Goal: Task Accomplishment & Management: Use online tool/utility

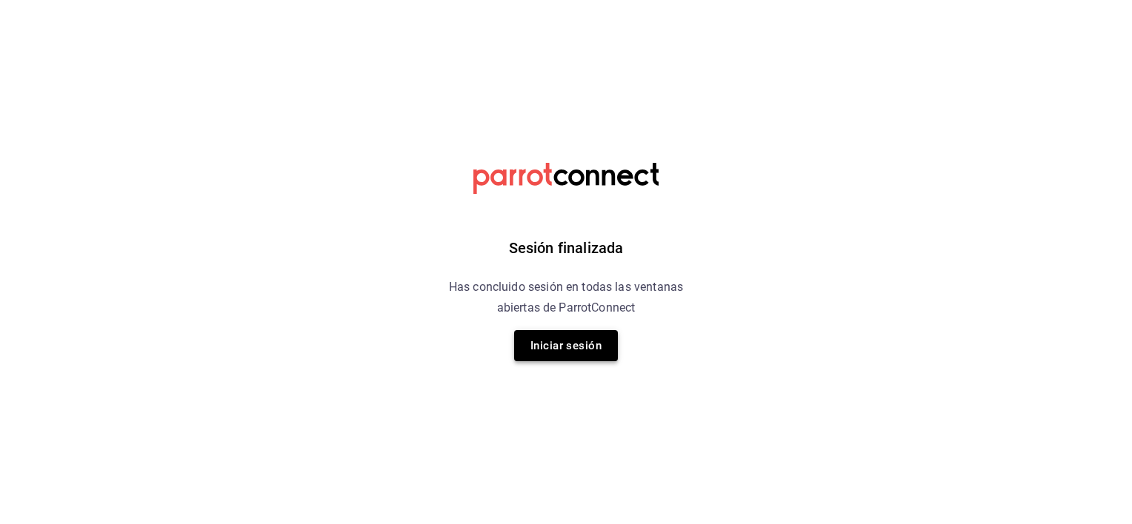
click at [581, 344] on button "Iniciar sesión" at bounding box center [566, 345] width 104 height 31
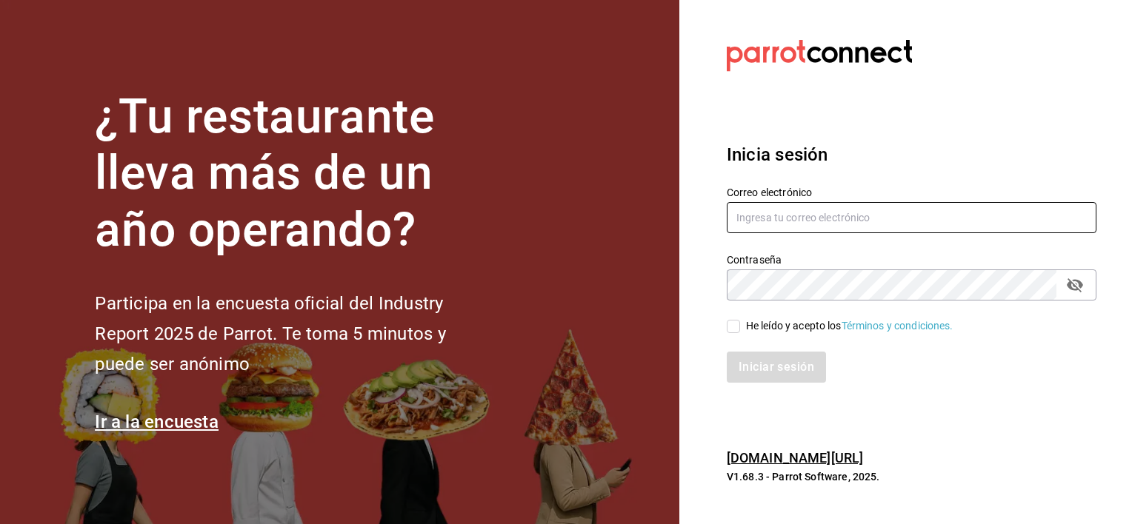
type input "[EMAIL_ADDRESS][DOMAIN_NAME]"
click at [729, 324] on input "He leído y acepto los Términos y condiciones." at bounding box center [733, 326] width 13 height 13
checkbox input "true"
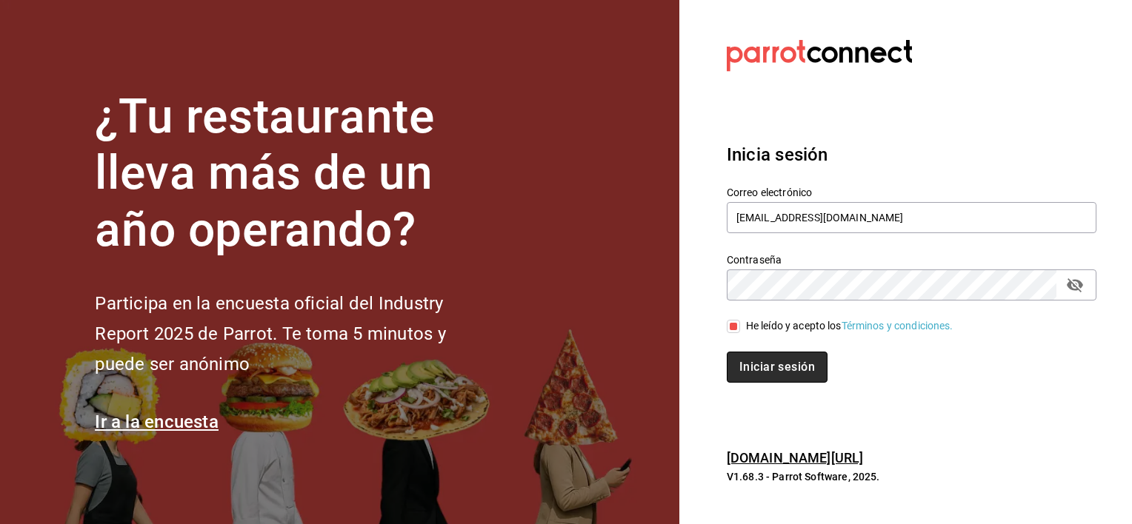
click at [755, 364] on button "Iniciar sesión" at bounding box center [777, 367] width 101 height 31
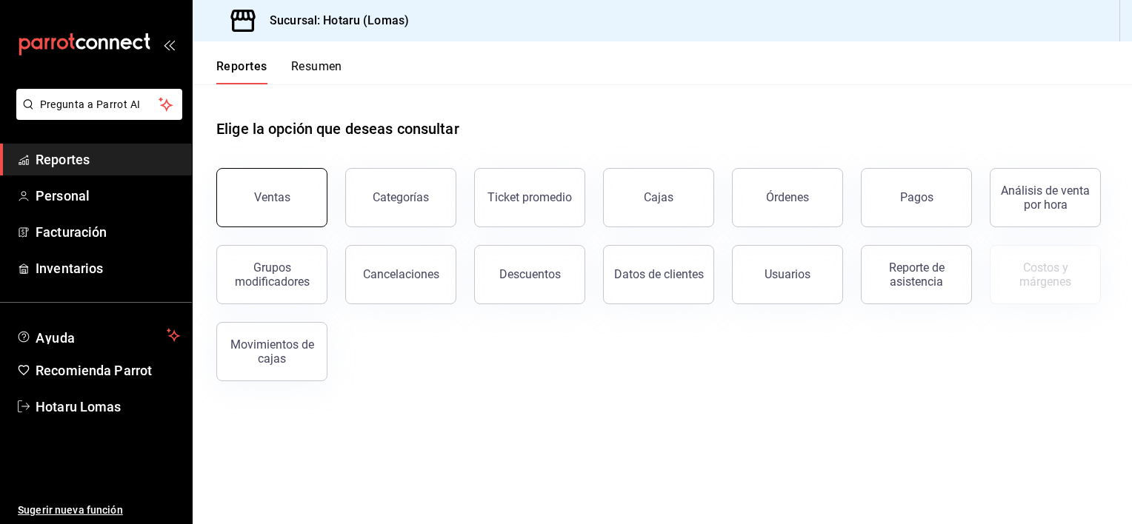
click at [278, 191] on div "Ventas" at bounding box center [272, 197] width 36 height 14
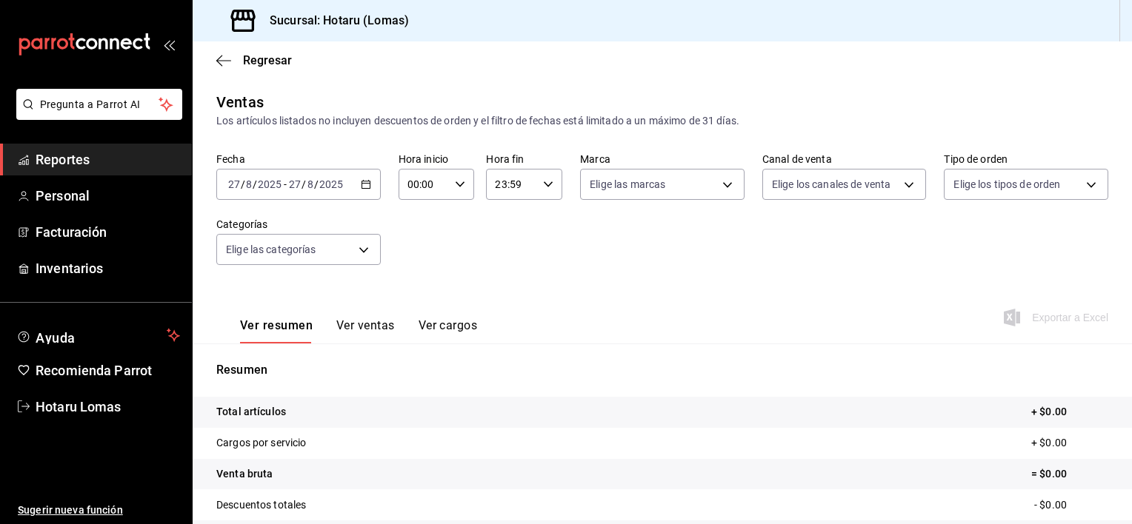
click at [291, 178] on input "27" at bounding box center [294, 184] width 13 height 12
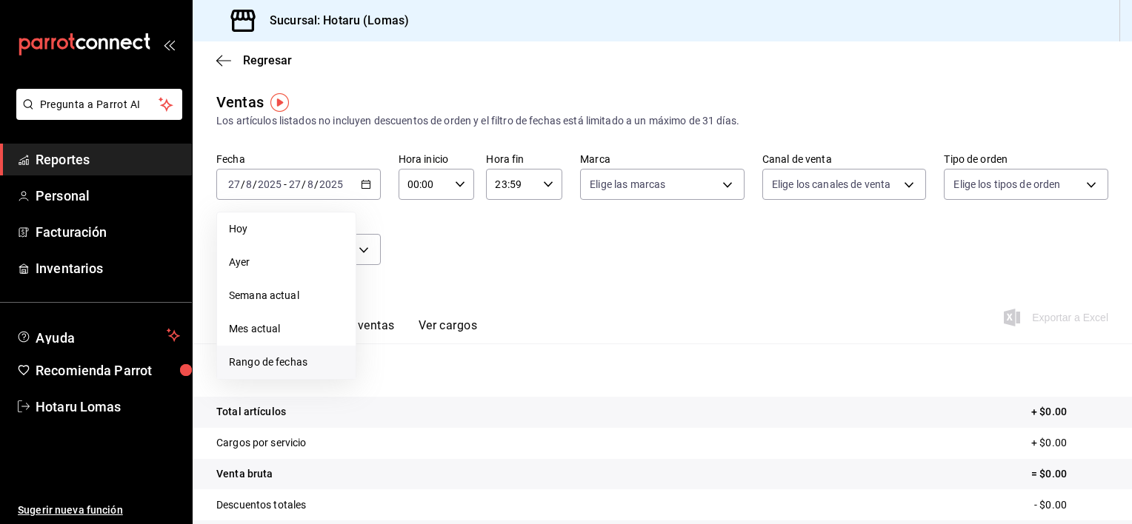
click at [265, 362] on span "Rango de fechas" at bounding box center [286, 363] width 115 height 16
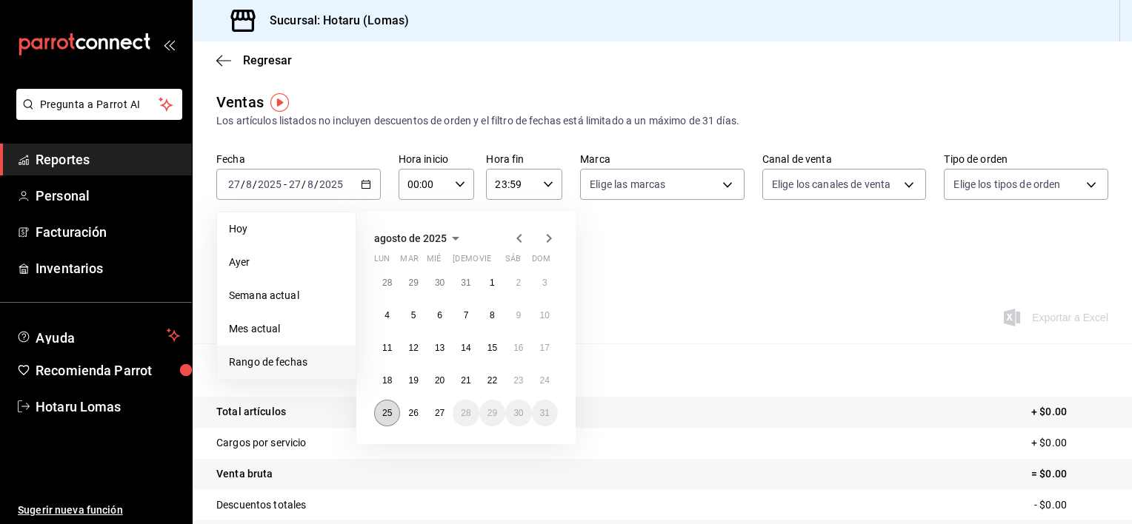
click at [383, 418] on button "25" at bounding box center [387, 413] width 26 height 27
drag, startPoint x: 383, startPoint y: 418, endPoint x: 450, endPoint y: 419, distance: 67.4
click at [450, 419] on div "28 29 30 31 1 2 3 4 5 6 7 8 9 10 11 12 13 14 15 16 17 18 19 20 21 22 23 24 25 2…" at bounding box center [466, 348] width 184 height 157
click at [447, 417] on button "27" at bounding box center [440, 413] width 26 height 27
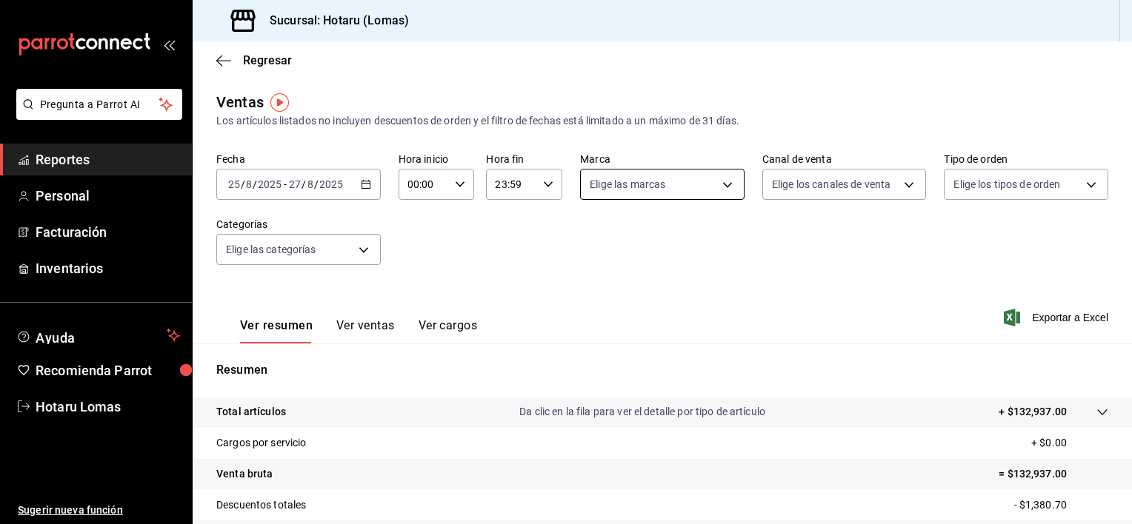
click at [723, 184] on body "Pregunta a Parrot AI Reportes Personal Facturación Inventarios Ayuda Recomienda…" at bounding box center [566, 262] width 1132 height 524
click at [592, 236] on input "checkbox" at bounding box center [591, 242] width 13 height 13
checkbox input "true"
type input "3e56ebbd-5443-43e7-93f2-907a73195741"
checkbox input "true"
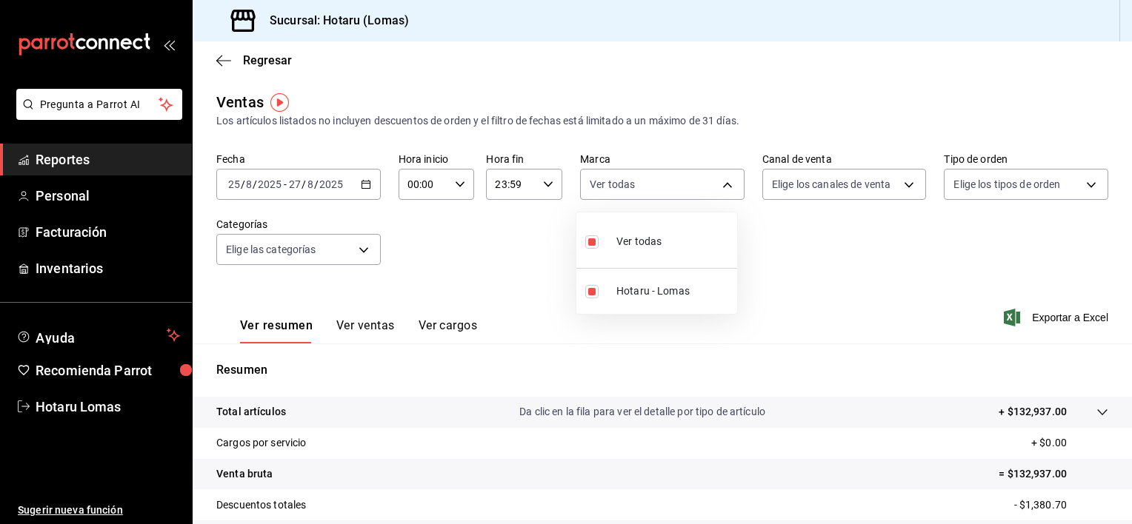
click at [905, 188] on div at bounding box center [566, 262] width 1132 height 524
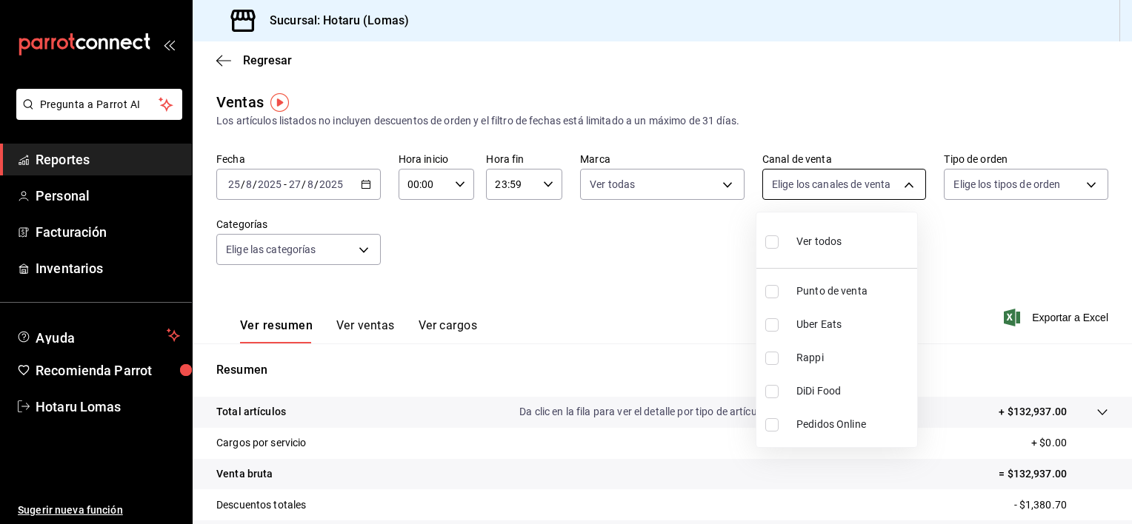
click at [901, 186] on body "Pregunta a Parrot AI Reportes Personal Facturación Inventarios Ayuda Recomienda…" at bounding box center [566, 262] width 1132 height 524
click at [775, 240] on input "checkbox" at bounding box center [771, 242] width 13 height 13
checkbox input "true"
type input "PARROT,UBER_EATS,RAPPI,DIDI_FOOD,ONLINE"
checkbox input "true"
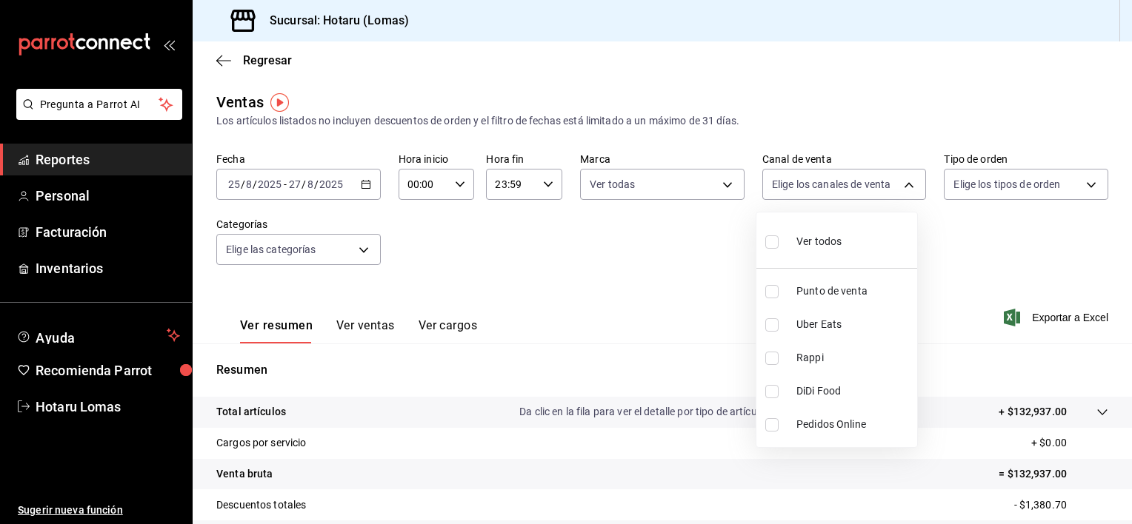
checkbox input "true"
click at [1075, 176] on div at bounding box center [566, 262] width 1132 height 524
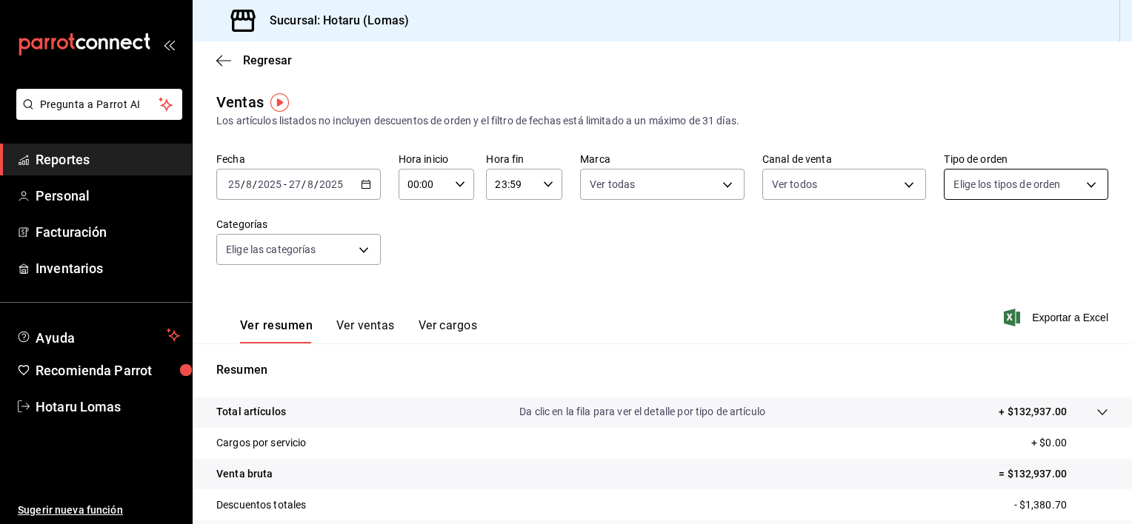
click at [1081, 181] on body "Pregunta a Parrot AI Reportes Personal Facturación Inventarios Ayuda Recomienda…" at bounding box center [566, 262] width 1132 height 524
click at [955, 244] on input "checkbox" at bounding box center [950, 242] width 13 height 13
checkbox input "true"
type input "899a4b0f-9bfe-4524-9241-6382deeeae59,b42e7cc8-ee80-43b1-a1e6-a021e86c4ad7,EXTER…"
checkbox input "true"
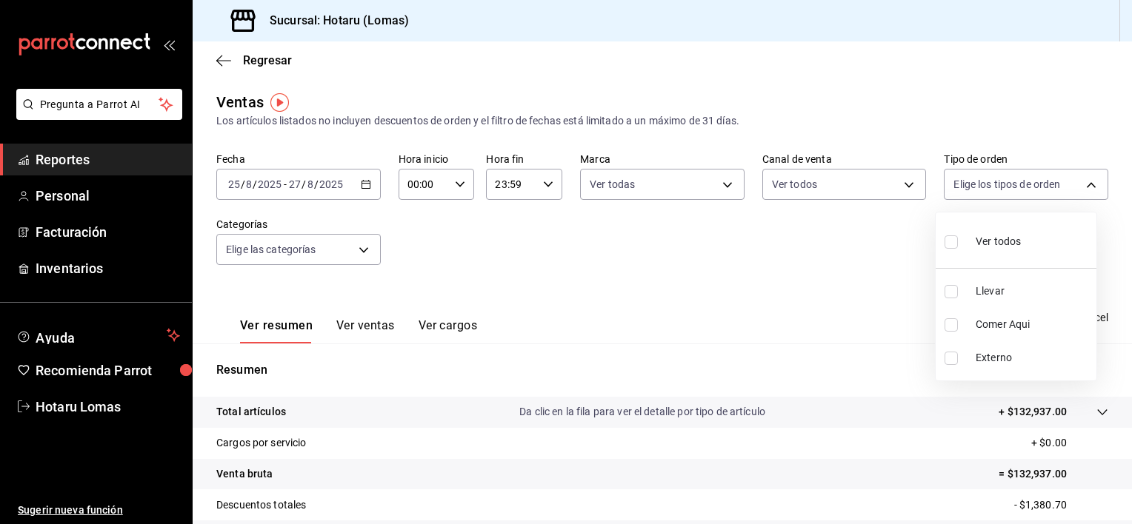
checkbox input "true"
click at [330, 250] on div at bounding box center [566, 262] width 1132 height 524
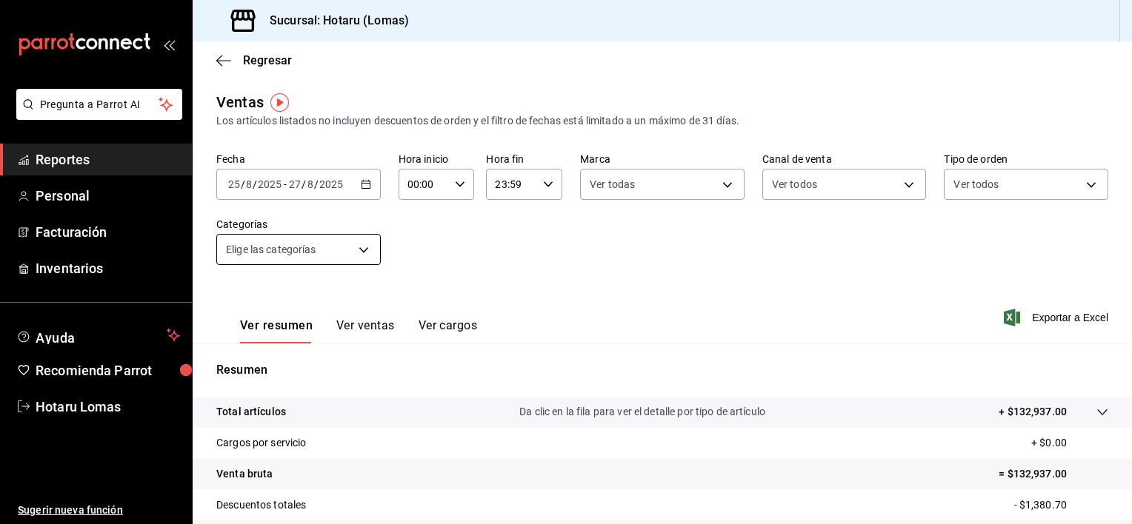
click at [355, 249] on body "Pregunta a Parrot AI Reportes Personal Facturación Inventarios Ayuda Recomienda…" at bounding box center [566, 262] width 1132 height 524
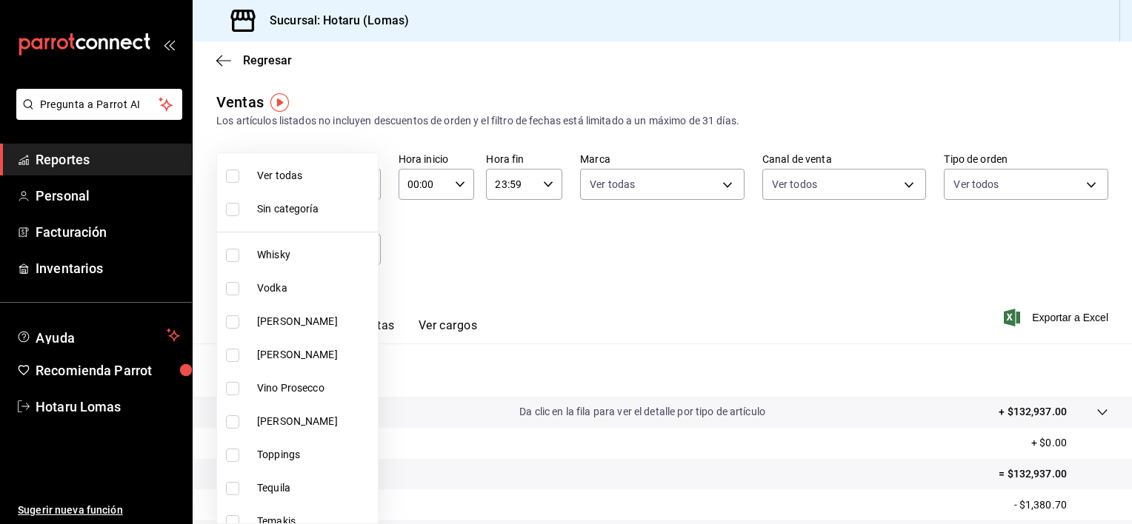
click at [231, 174] on input "checkbox" at bounding box center [232, 176] width 13 height 13
checkbox input "true"
type input "fbab3e25-4d8f-420c-b630-be820f104942,3e583561-a8ae-484f-bffa-23a66a36d1e2,2ac29…"
checkbox input "true"
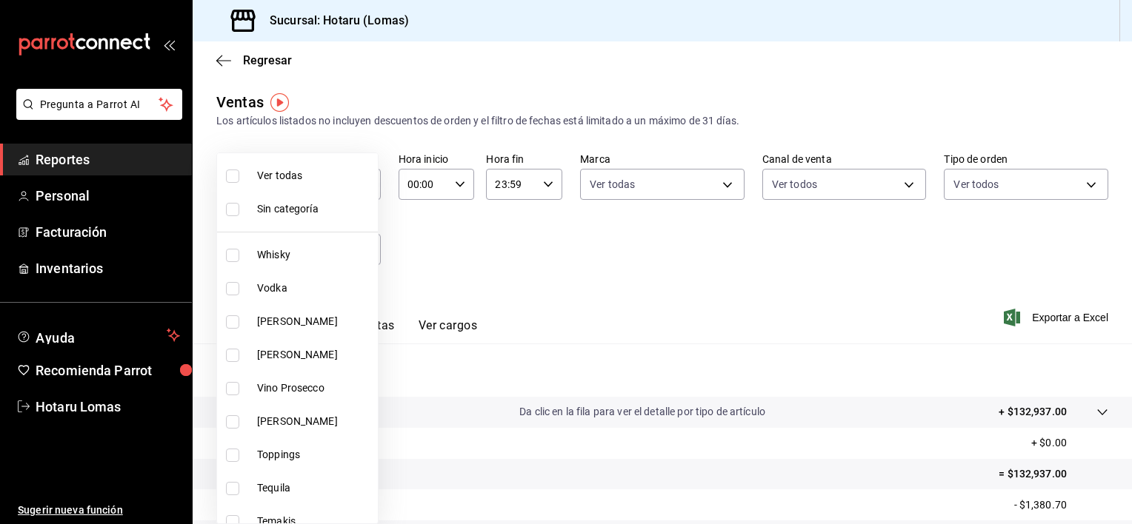
checkbox input "true"
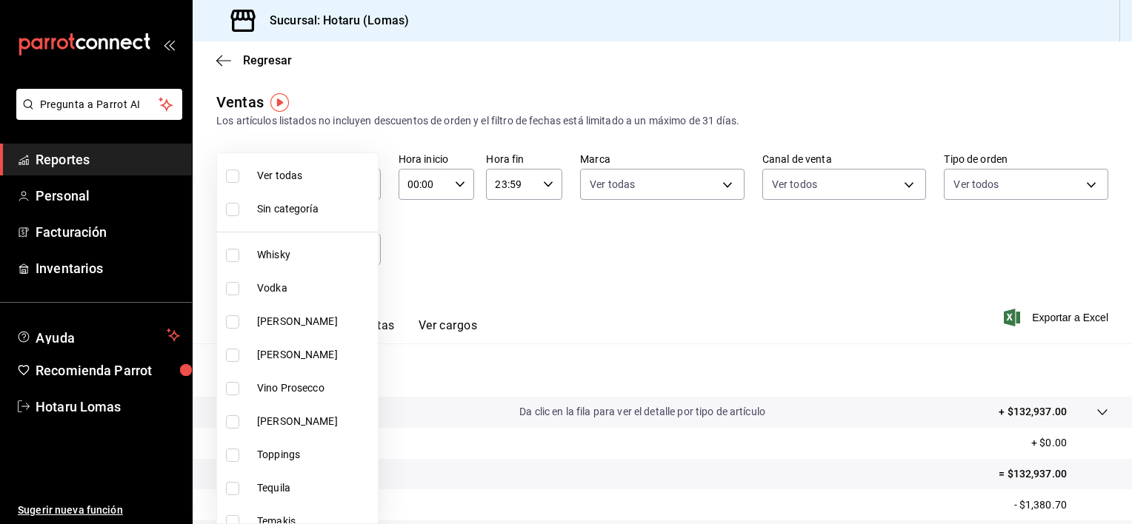
checkbox input "true"
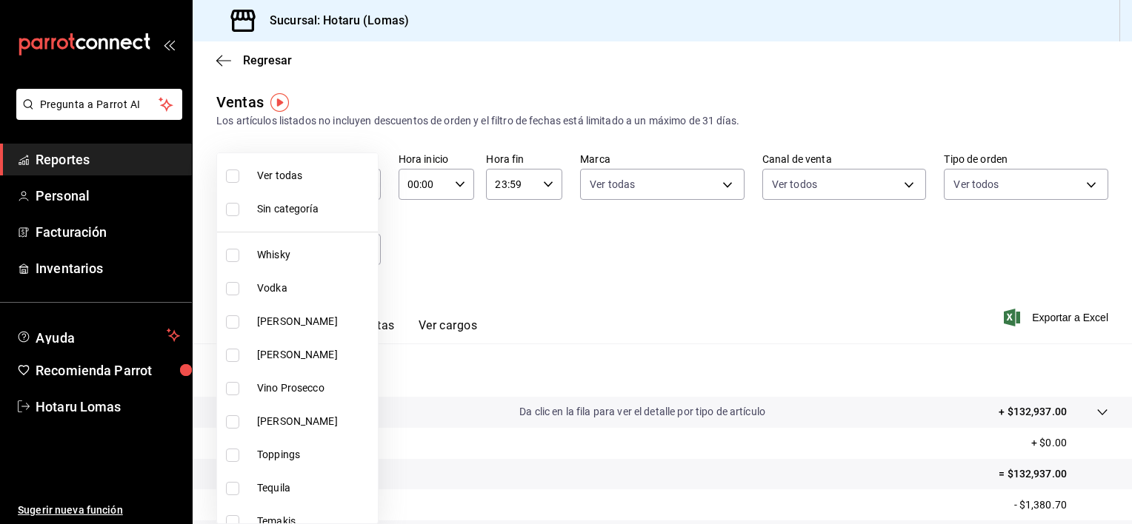
checkbox input "true"
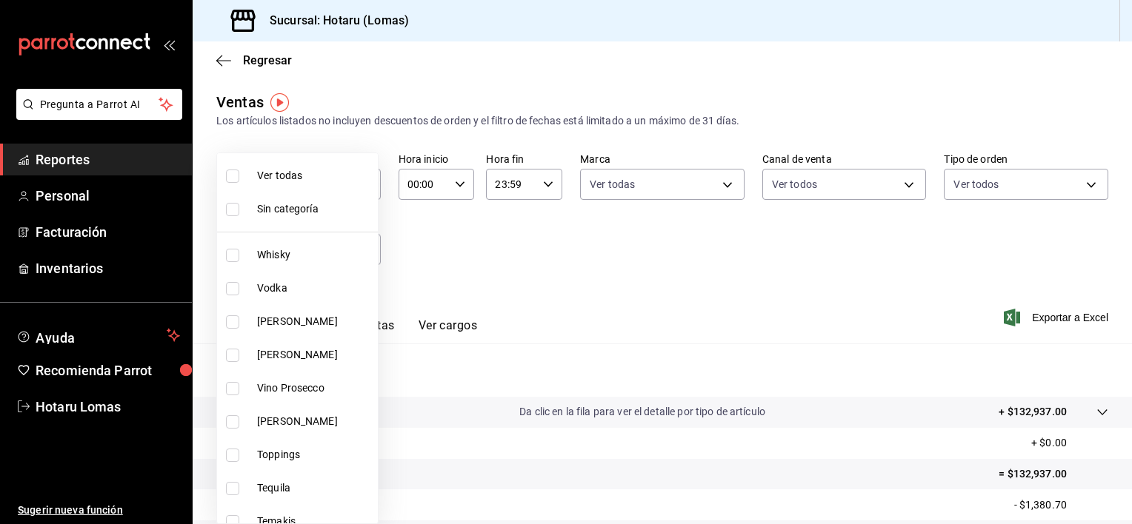
checkbox input "true"
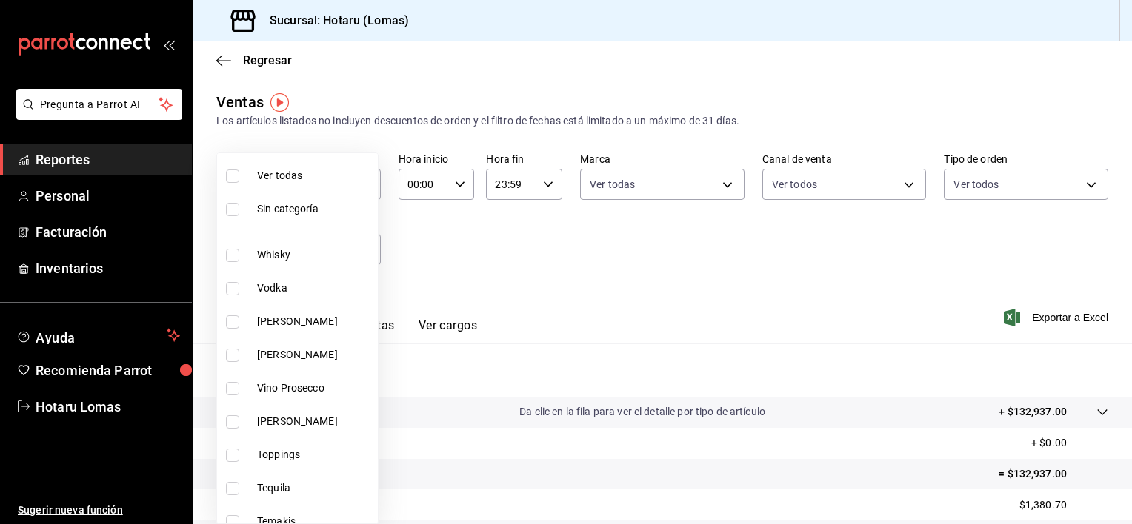
checkbox input "true"
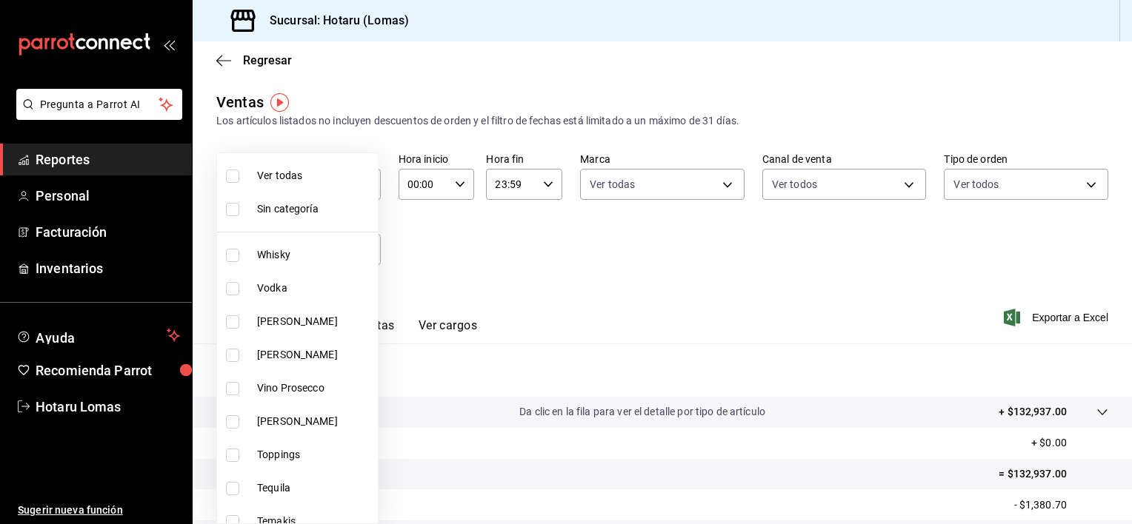
checkbox input "true"
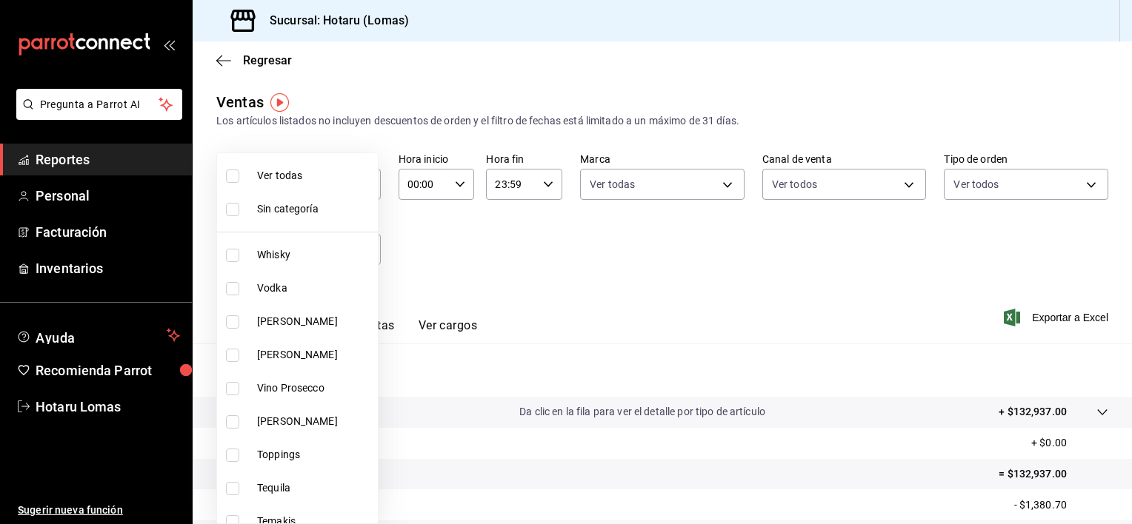
checkbox input "true"
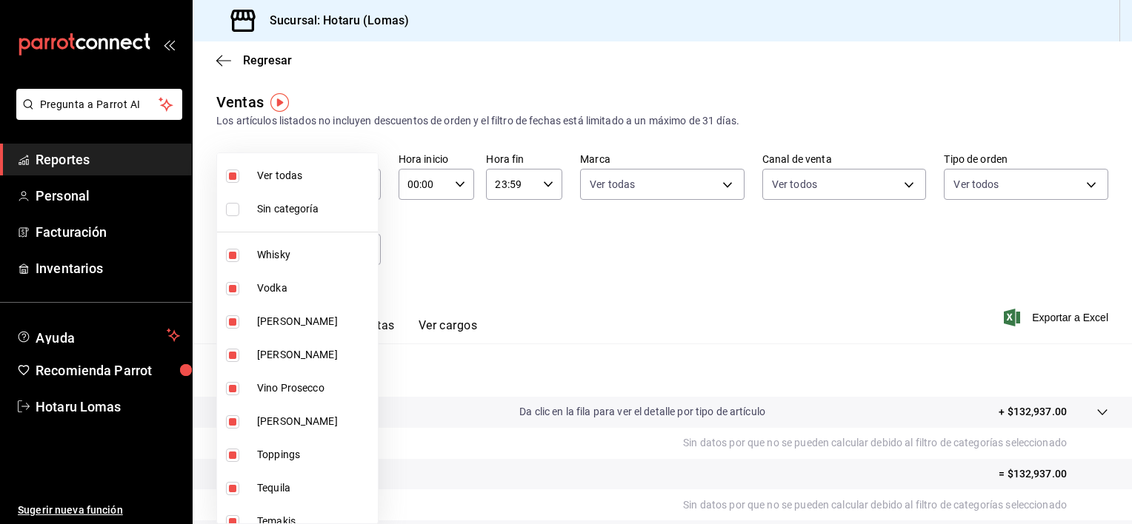
click at [1054, 314] on div at bounding box center [566, 262] width 1132 height 524
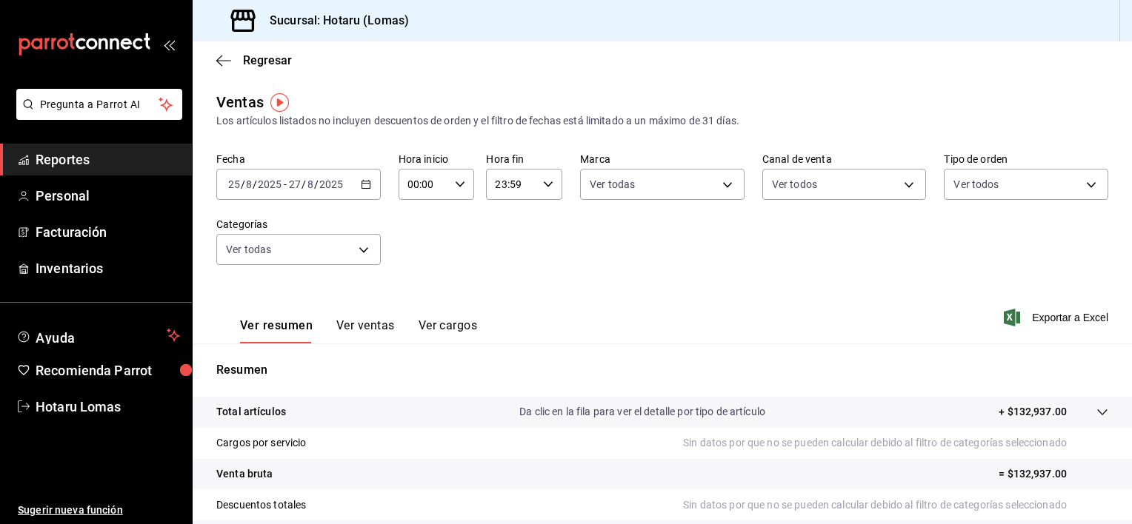
click at [1054, 314] on span "Exportar a Excel" at bounding box center [1056, 318] width 101 height 18
click at [1066, 8] on div "Sucursal: Hotaru (Lomas)" at bounding box center [662, 20] width 939 height 41
